Goal: Task Accomplishment & Management: Manage account settings

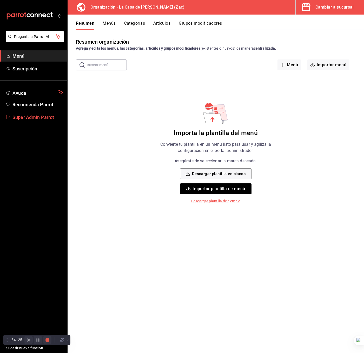
click at [37, 117] on span "Super Admin Parrot" at bounding box center [37, 117] width 51 height 7
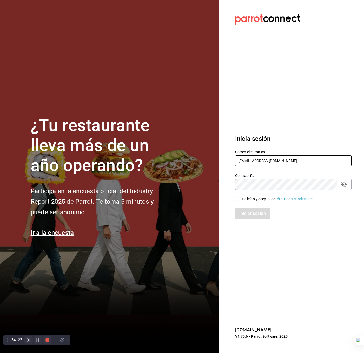
click at [262, 157] on input "lacasadecharlie@zacatecas.com" at bounding box center [293, 161] width 117 height 11
type input "[EMAIL_ADDRESS][DOMAIN_NAME]"
click at [247, 201] on div "He leído y acepto los Términos y condiciones." at bounding box center [278, 199] width 73 height 5
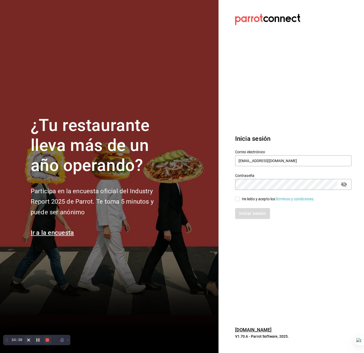
click at [240, 201] on input "He leído y acepto los Términos y condiciones." at bounding box center [237, 199] width 5 height 5
checkbox input "true"
click at [244, 210] on button "Iniciar sesión" at bounding box center [252, 213] width 35 height 11
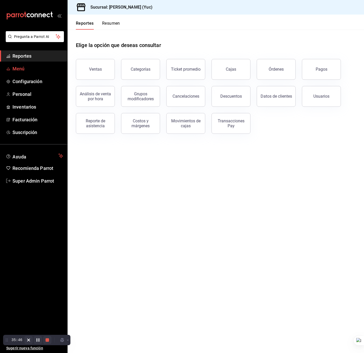
click at [7, 70] on icon "mailbox folders" at bounding box center [8, 69] width 4 height 4
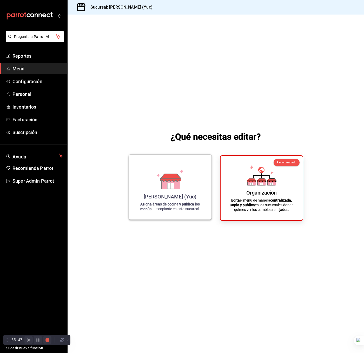
click at [154, 186] on div "Dulce Risueña (Yuc) Asigna áreas de cocina y publica los menús que copiaste en …" at bounding box center [170, 187] width 70 height 57
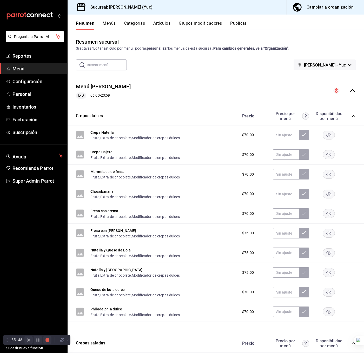
click at [133, 24] on button "Categorías" at bounding box center [134, 25] width 21 height 9
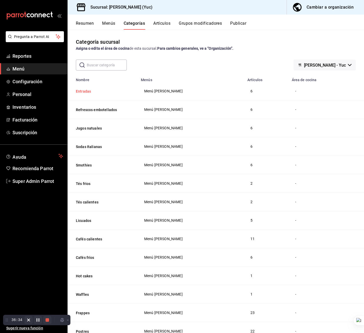
click at [78, 94] on button "Entradas" at bounding box center [102, 91] width 52 height 5
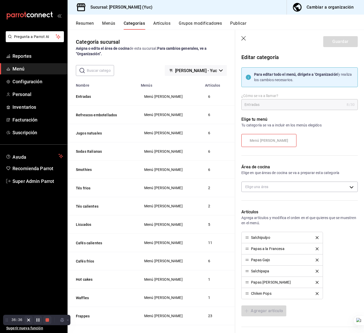
click at [254, 181] on div "Área de cocina Elige en que áreas de cocina se va a preparar esta categoría Eli…" at bounding box center [296, 180] width 123 height 45
click at [255, 183] on body "Pregunta a Parrot AI Reportes Menú Configuración Personal Inventarios Facturaci…" at bounding box center [182, 166] width 364 height 333
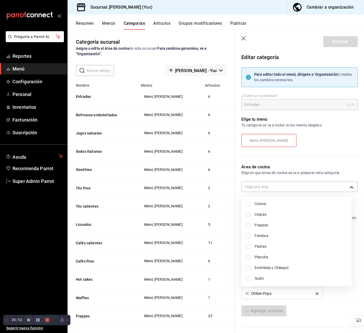
click at [153, 127] on div at bounding box center [182, 166] width 364 height 333
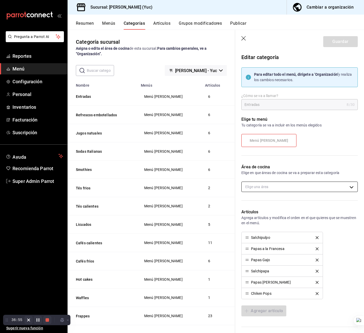
click at [278, 188] on body "Pregunta a Parrot AI Reportes Menú Configuración Personal Inventarios Facturaci…" at bounding box center [182, 166] width 364 height 333
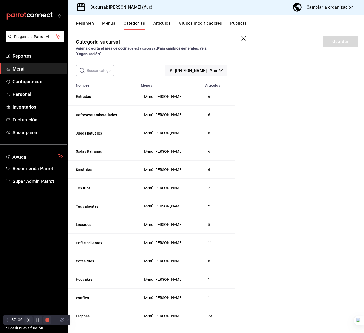
click at [244, 38] on icon "button" at bounding box center [244, 38] width 5 height 5
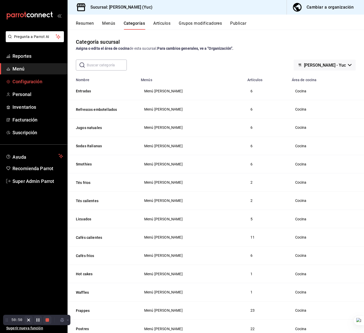
click at [26, 85] on link "Configuración" at bounding box center [33, 81] width 67 height 11
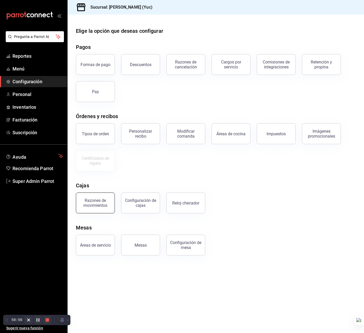
click at [104, 198] on div "Razones de movimientos" at bounding box center [95, 203] width 32 height 10
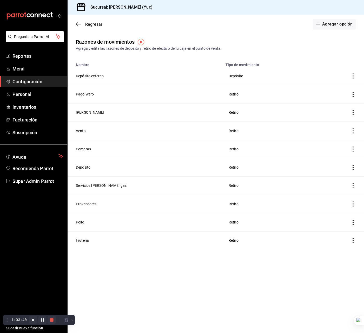
click at [339, 309] on main "Regresar Agregar opción Razones de movimientos Agrega y edita las razones de de…" at bounding box center [216, 174] width 297 height 318
click at [18, 83] on span "Configuración" at bounding box center [37, 81] width 51 height 7
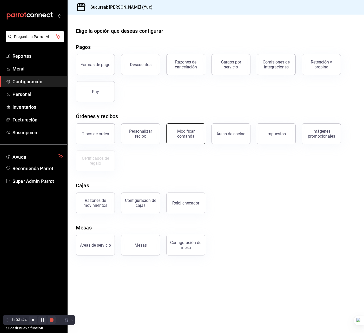
click at [173, 130] on div "Modificar comanda" at bounding box center [186, 134] width 32 height 10
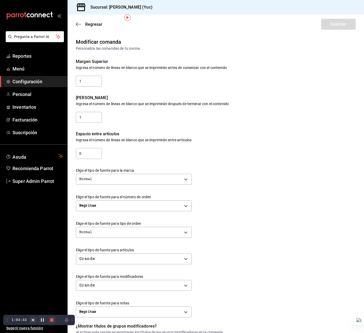
scroll to position [83, 0]
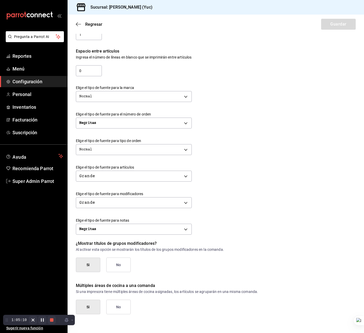
drag, startPoint x: 247, startPoint y: 82, endPoint x: 221, endPoint y: 69, distance: 29.3
click at [247, 82] on div "Elige el tipo de fuente para la marca Normal NORMAL" at bounding box center [212, 90] width 288 height 27
click at [98, 22] on span "Regresar" at bounding box center [93, 24] width 17 height 5
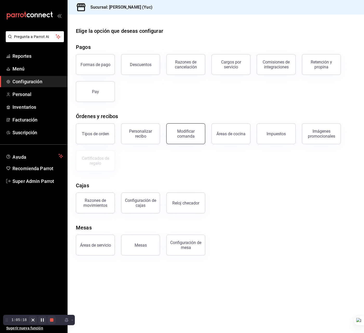
click at [189, 139] on button "Modificar comanda" at bounding box center [185, 133] width 39 height 21
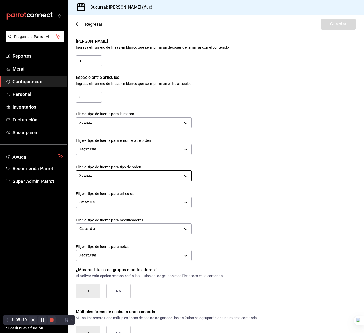
scroll to position [78, 0]
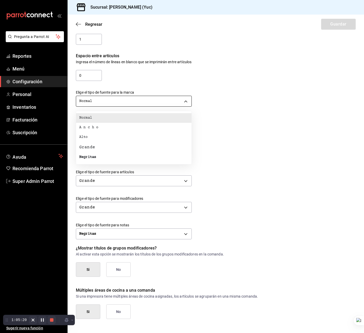
click at [123, 103] on body "Pregunta a Parrot AI Reportes Menú Configuración Personal Inventarios Facturaci…" at bounding box center [182, 166] width 364 height 333
click at [240, 88] on div at bounding box center [182, 166] width 364 height 333
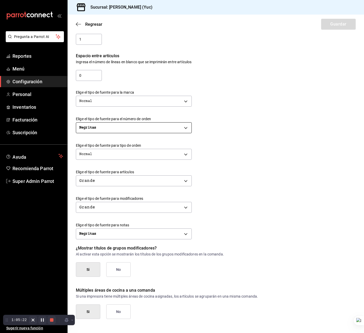
click at [161, 130] on body "Pregunta a Parrot AI Reportes Menú Configuración Personal Inventarios Facturaci…" at bounding box center [182, 166] width 364 height 333
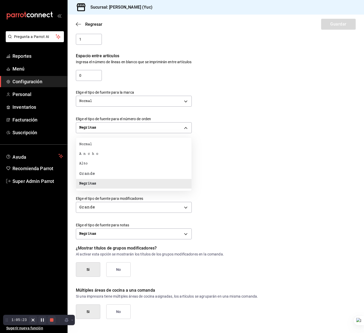
click at [305, 137] on div at bounding box center [182, 166] width 364 height 333
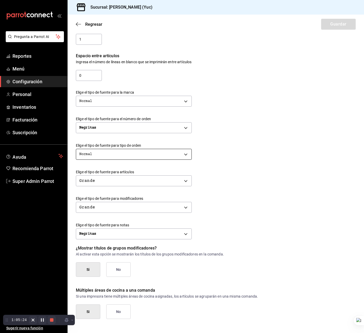
click at [124, 157] on body "Pregunta a Parrot AI Reportes Menú Configuración Personal Inventarios Facturaci…" at bounding box center [182, 166] width 364 height 333
click at [308, 130] on div at bounding box center [182, 166] width 364 height 333
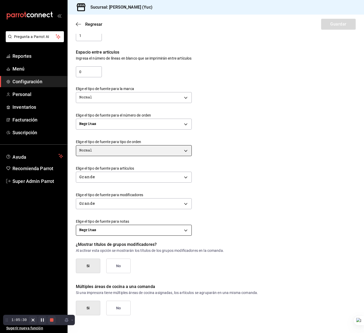
scroll to position [83, 0]
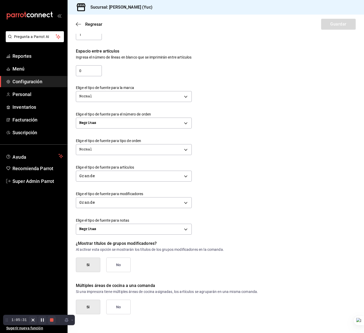
click at [110, 243] on p "¿Mostrar títulos de grupos modificadores?" at bounding box center [216, 243] width 280 height 6
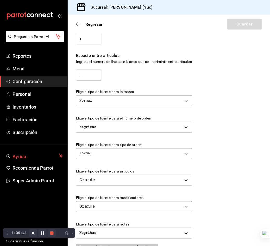
scroll to position [115, 0]
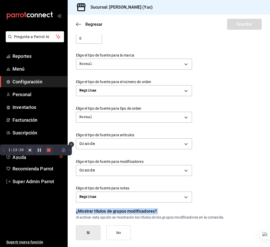
drag, startPoint x: 16, startPoint y: 234, endPoint x: 10, endPoint y: 150, distance: 84.0
click at [10, 150] on div "1:13:20" at bounding box center [15, 150] width 17 height 6
click at [12, 240] on span "Sugerir nueva función" at bounding box center [34, 241] width 57 height 5
click at [85, 27] on span "Regresar" at bounding box center [93, 24] width 17 height 5
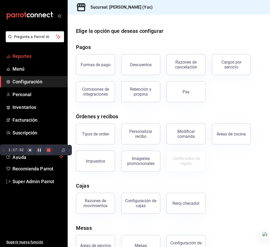
click at [32, 56] on span "Reportes" at bounding box center [37, 56] width 51 height 7
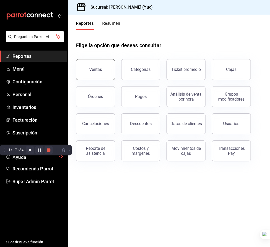
click at [92, 67] on button "Ventas" at bounding box center [95, 69] width 39 height 21
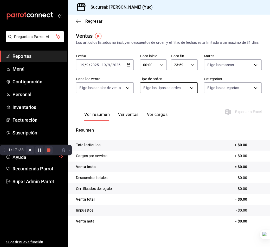
click at [189, 92] on body "Pregunta a Parrot AI Reportes Menú Configuración Personal Inventarios Facturaci…" at bounding box center [135, 123] width 270 height 247
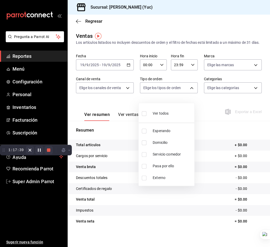
click at [151, 130] on li "Esperando" at bounding box center [167, 131] width 56 height 12
type input "7e65a95c-9efa-4b5c-97f9-5b1b3ceecd73"
checkbox input "true"
click at [124, 143] on div at bounding box center [135, 123] width 270 height 247
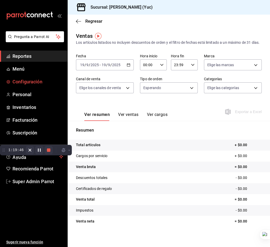
click at [30, 82] on span "Configuración" at bounding box center [37, 81] width 51 height 7
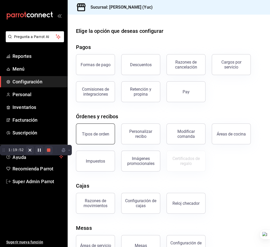
scroll to position [17, 0]
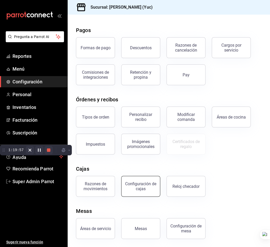
click at [151, 186] on div "Configuración de cajas" at bounding box center [141, 186] width 32 height 10
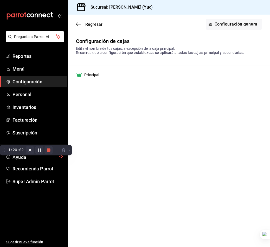
click at [86, 76] on strong "Principal" at bounding box center [91, 74] width 15 height 5
click at [239, 26] on link "Configuración general" at bounding box center [234, 24] width 56 height 11
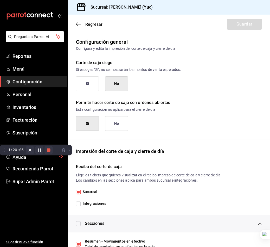
click at [90, 83] on button "Si" at bounding box center [87, 83] width 23 height 15
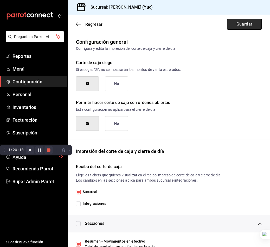
click at [228, 27] on button "Guardar" at bounding box center [244, 24] width 35 height 11
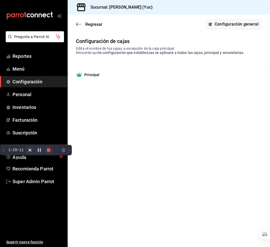
drag, startPoint x: 126, startPoint y: 137, endPoint x: 101, endPoint y: 139, distance: 25.3
click at [126, 137] on main "Regresar Configuración general Configuración de cajas Edita el nombre de tus ca…" at bounding box center [169, 131] width 202 height 232
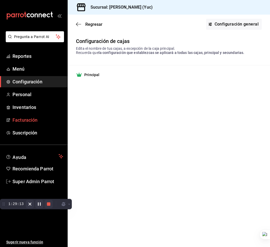
drag, startPoint x: 8, startPoint y: 150, endPoint x: 31, endPoint y: 121, distance: 36.4
click at [0, 199] on div "1:29:13" at bounding box center [36, 203] width 72 height 10
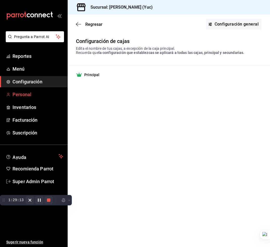
click at [34, 97] on span "Personal" at bounding box center [37, 94] width 51 height 7
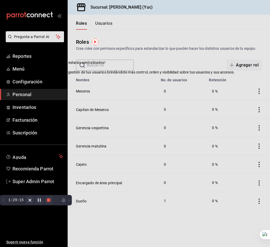
click at [40, 65] on icon at bounding box center [38, 63] width 4 height 4
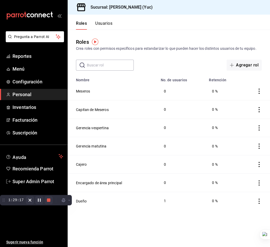
click at [111, 25] on button "Usuarios" at bounding box center [103, 25] width 17 height 9
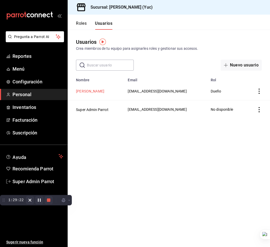
click at [102, 91] on button "[PERSON_NAME]" at bounding box center [90, 90] width 28 height 5
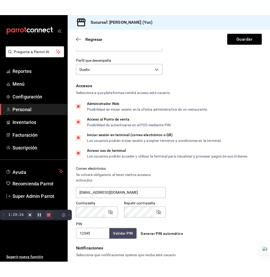
scroll to position [87, 0]
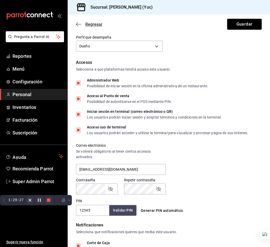
click at [85, 23] on span "Regresar" at bounding box center [89, 24] width 27 height 5
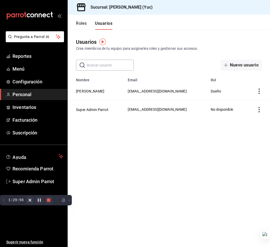
click at [76, 22] on button "Roles" at bounding box center [81, 25] width 11 height 9
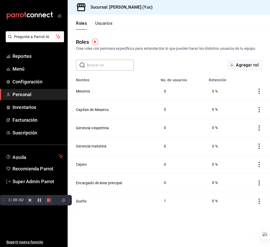
click at [97, 28] on button "Usuarios" at bounding box center [103, 25] width 17 height 9
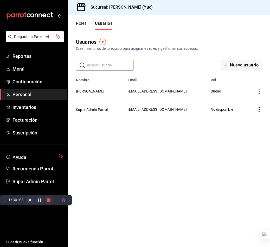
click at [172, 134] on main "Usuarios Crea miembros de tu equipo para asignarles roles y gestionar sus acces…" at bounding box center [169, 138] width 202 height 217
click at [156, 153] on main "Usuarios Crea miembros de tu equipo para asignarles roles y gestionar sus acces…" at bounding box center [169, 138] width 202 height 217
